Goal: Find specific page/section: Find specific page/section

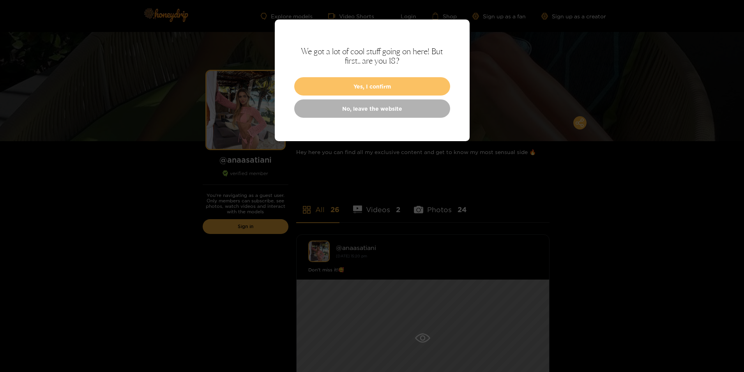
click at [391, 87] on button "Yes, I confirm" at bounding box center [372, 86] width 156 height 18
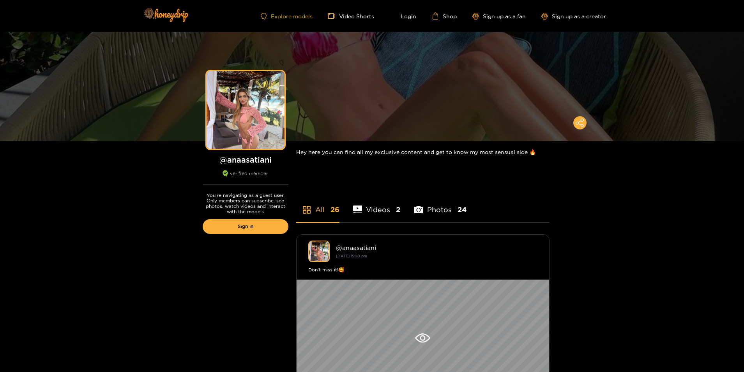
click at [274, 17] on link "Explore models" at bounding box center [286, 16] width 51 height 7
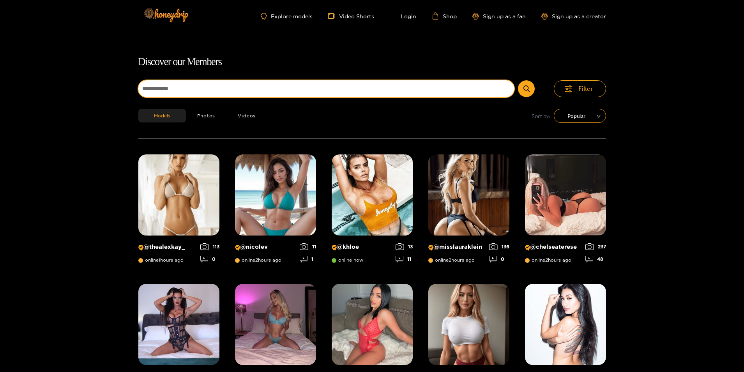
click at [265, 90] on input at bounding box center [326, 88] width 376 height 17
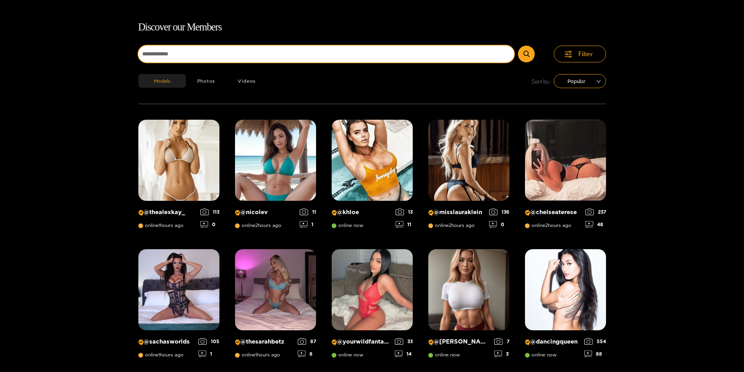
scroll to position [50, 0]
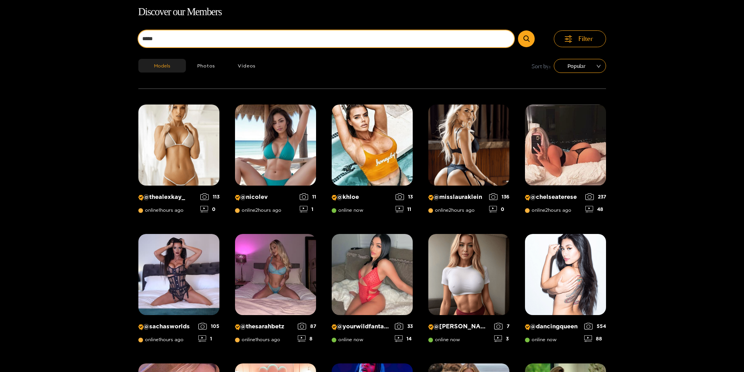
click at [518, 30] on button "submit" at bounding box center [526, 38] width 17 height 17
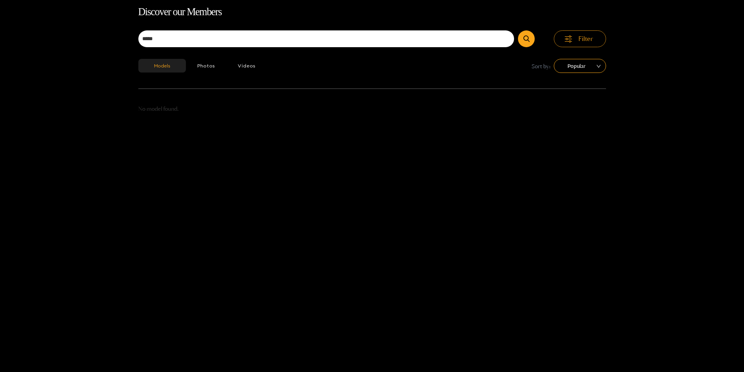
click at [565, 42] on button "Filter" at bounding box center [580, 38] width 52 height 17
click at [563, 42] on button "Filter" at bounding box center [580, 38] width 52 height 17
click at [565, 67] on span "Popular" at bounding box center [580, 66] width 41 height 12
click at [214, 65] on button "Photos" at bounding box center [206, 66] width 41 height 14
click at [255, 62] on button "Videos" at bounding box center [246, 66] width 41 height 14
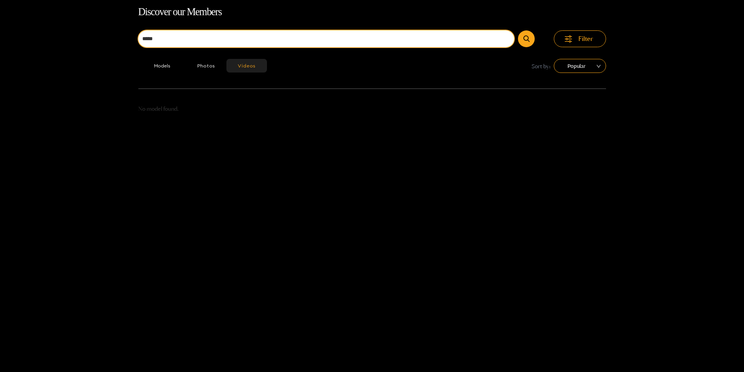
click at [488, 42] on input "*****" at bounding box center [326, 38] width 376 height 17
type input "*"
click at [518, 30] on button "submit" at bounding box center [526, 38] width 17 height 17
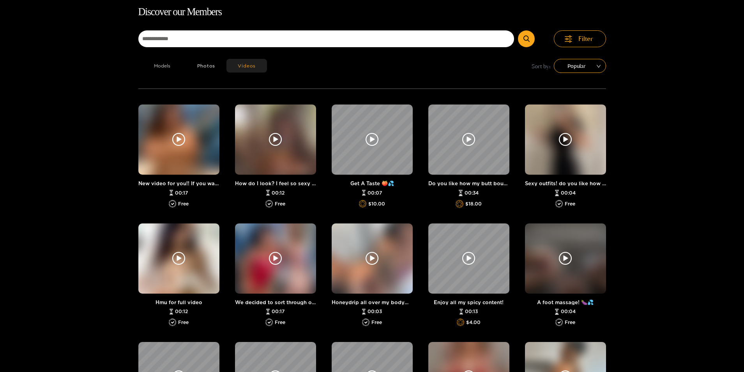
click at [164, 70] on button "Models" at bounding box center [162, 66] width 48 height 14
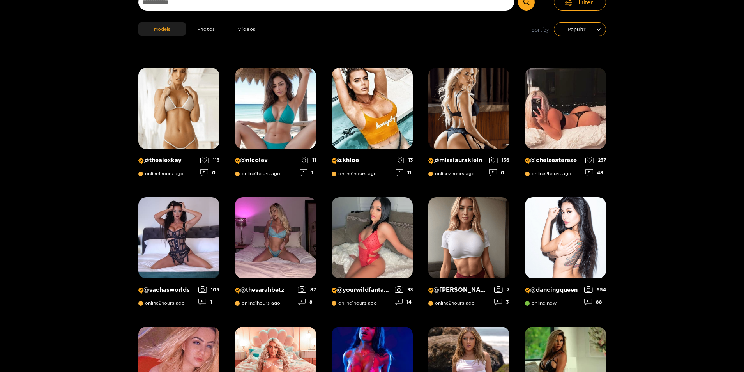
scroll to position [50, 0]
